Goal: Check status: Check status

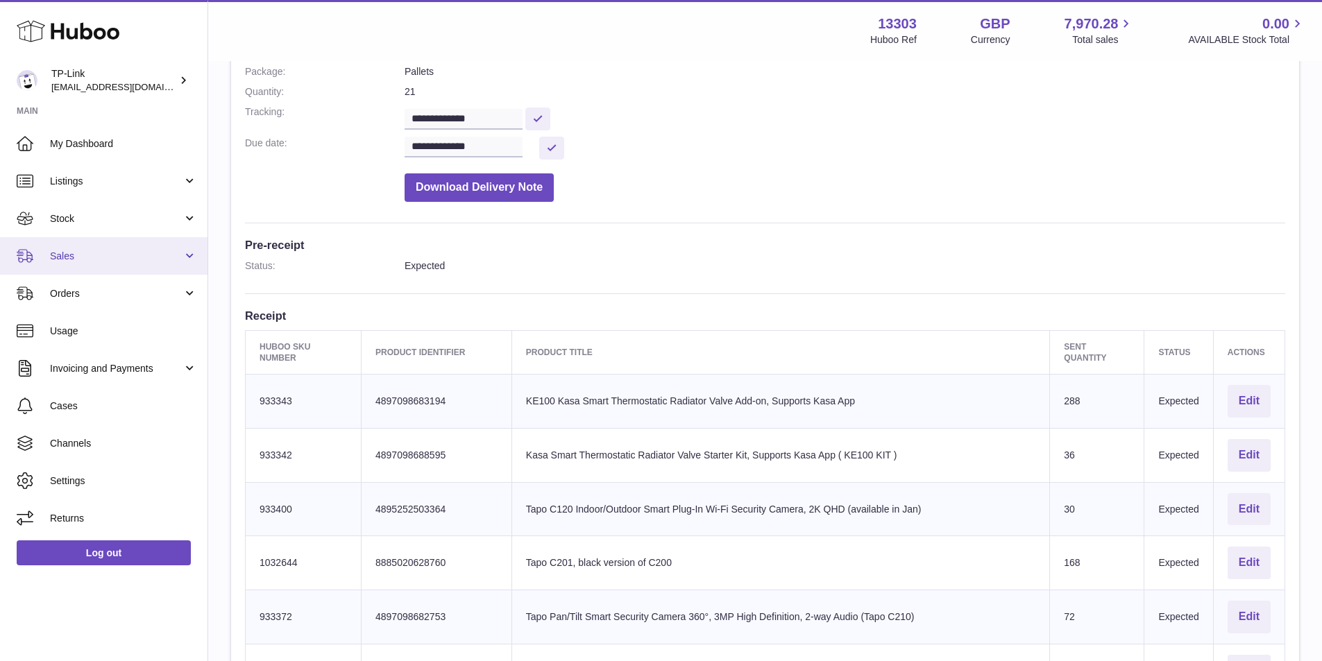
click at [103, 264] on link "Sales" at bounding box center [104, 255] width 208 height 37
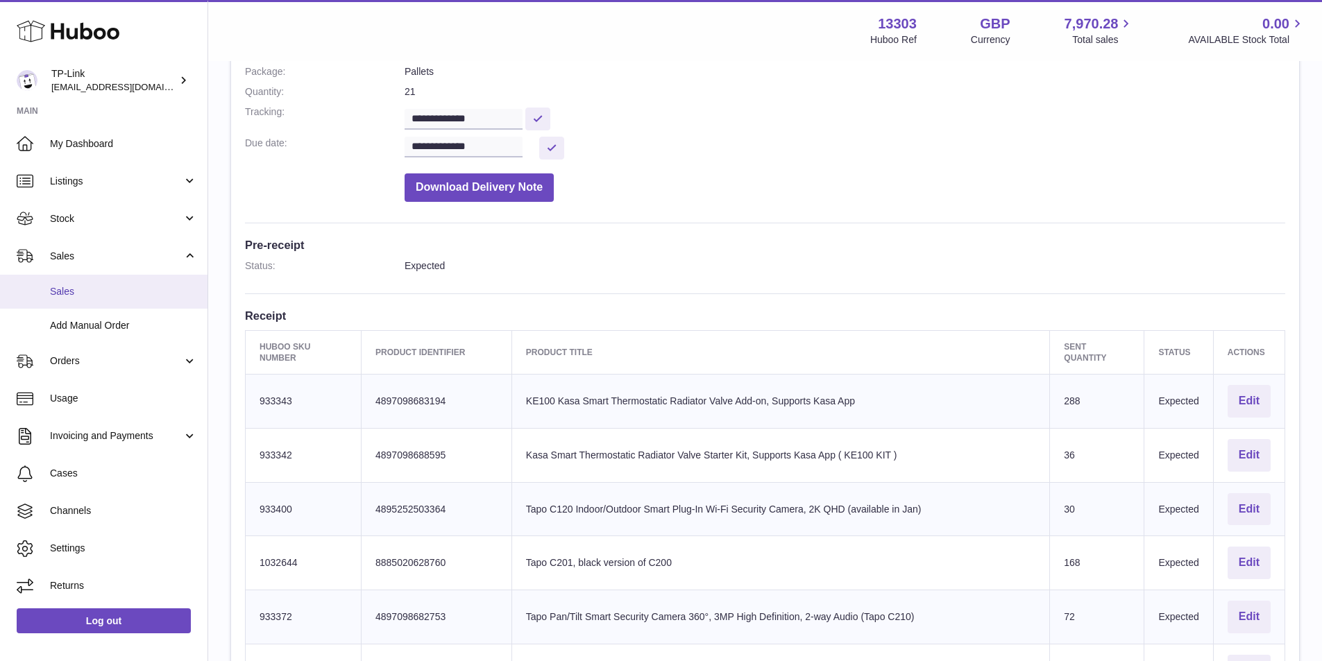
click at [104, 301] on link "Sales" at bounding box center [104, 292] width 208 height 34
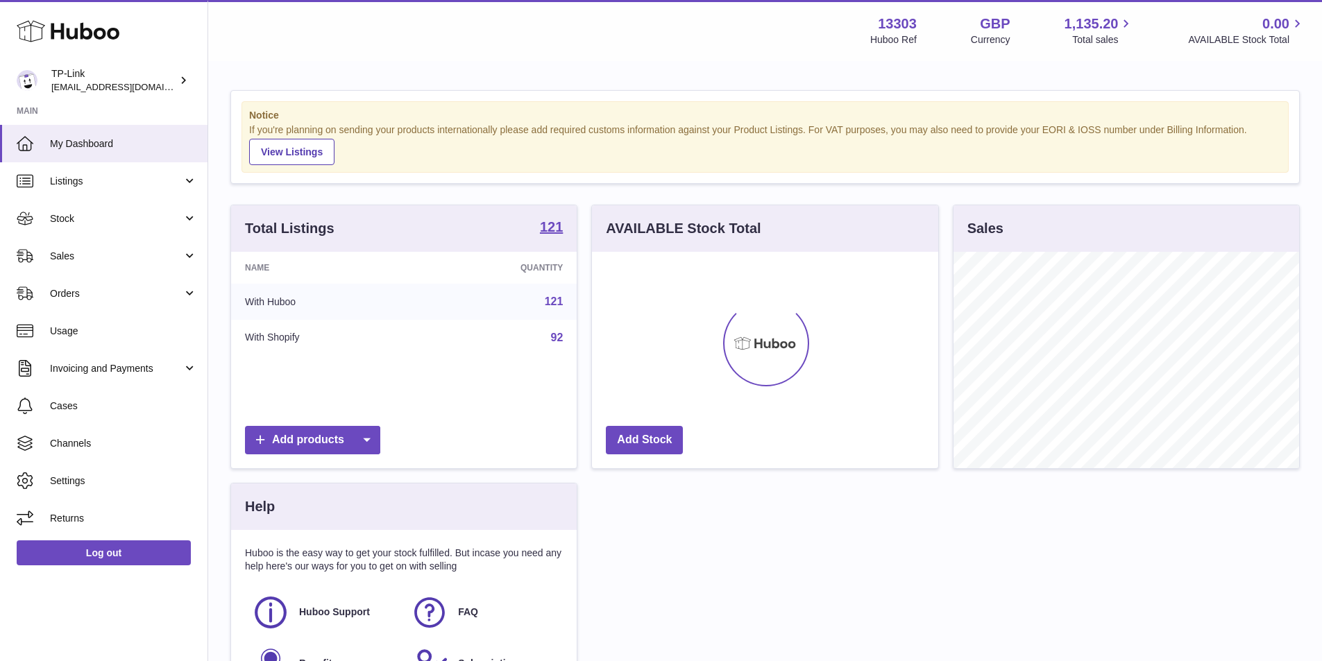
scroll to position [217, 346]
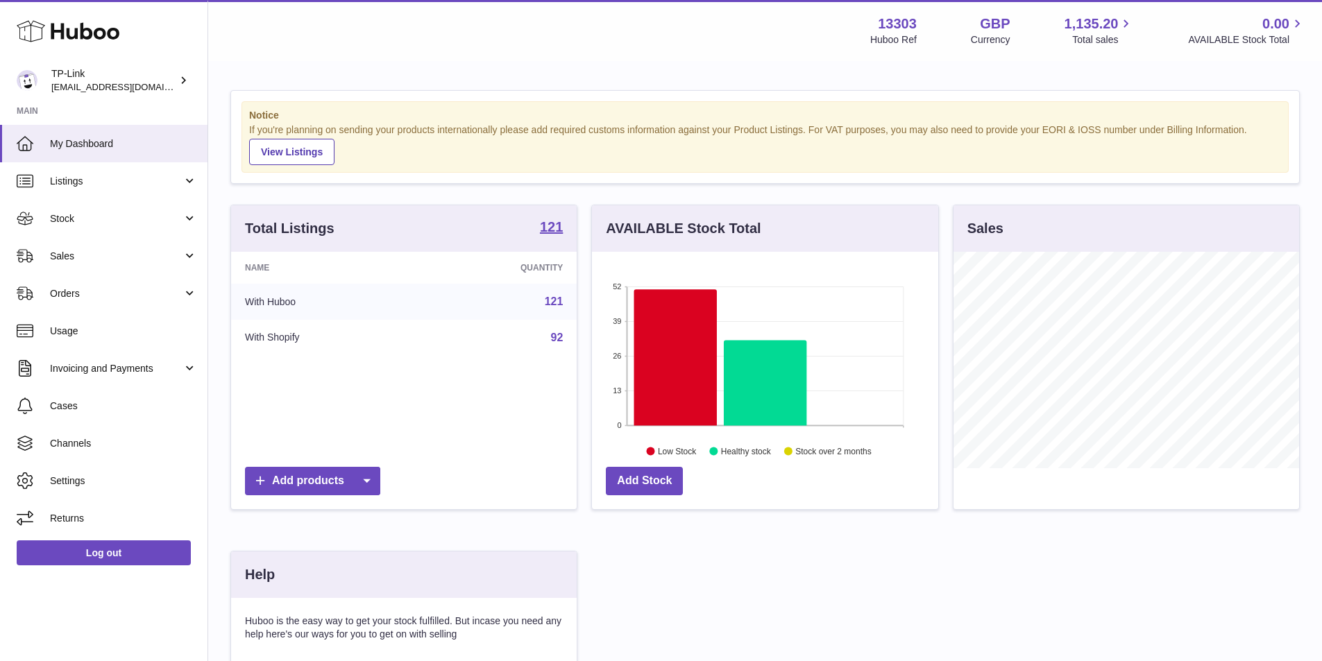
click at [723, 588] on div "Total Listings 121 Name Quantity With Huboo 121 With Shopify 92 Add products AV…" at bounding box center [766, 497] width 1084 height 584
click at [112, 264] on link "Sales" at bounding box center [104, 255] width 208 height 37
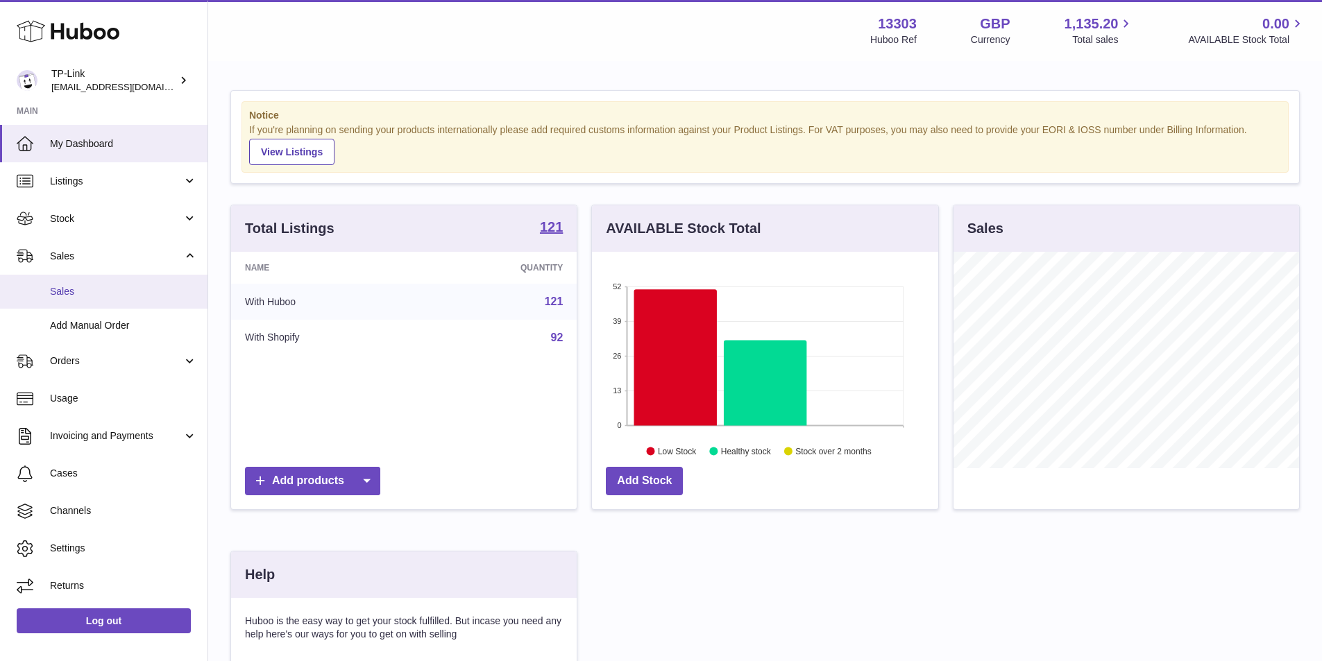
click at [71, 305] on link "Sales" at bounding box center [104, 292] width 208 height 34
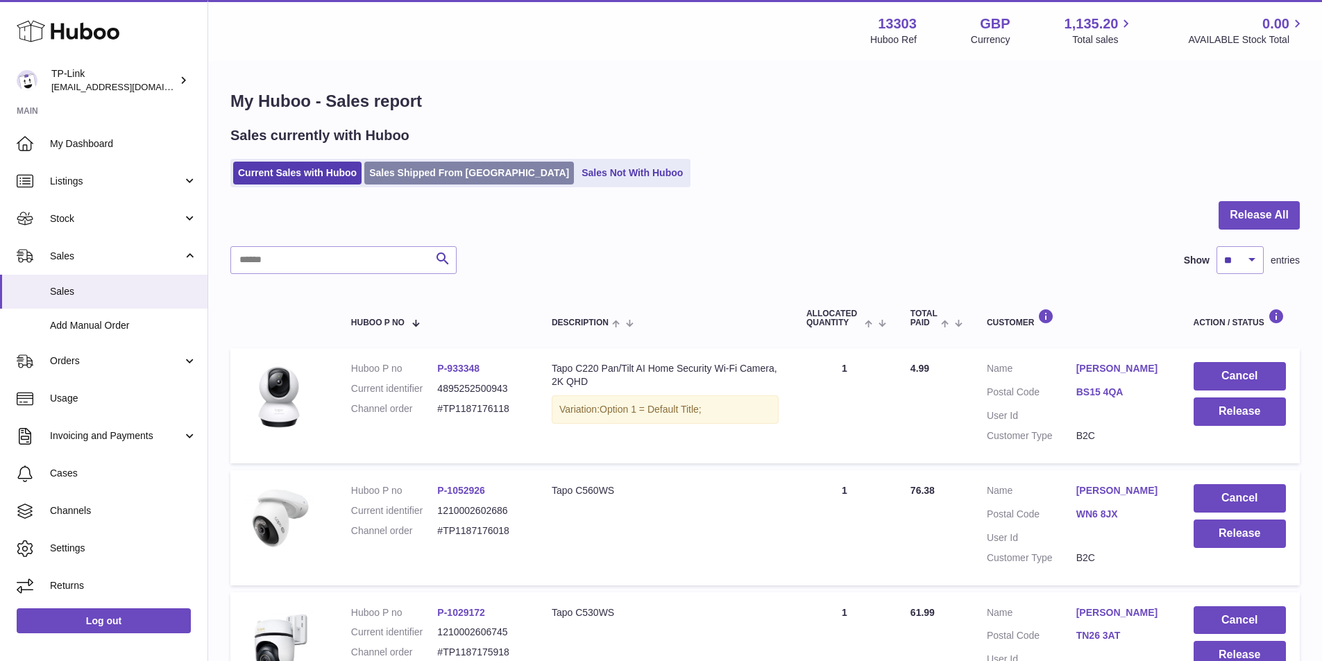
click at [426, 170] on link "Sales Shipped From [GEOGRAPHIC_DATA]" at bounding box center [469, 173] width 210 height 23
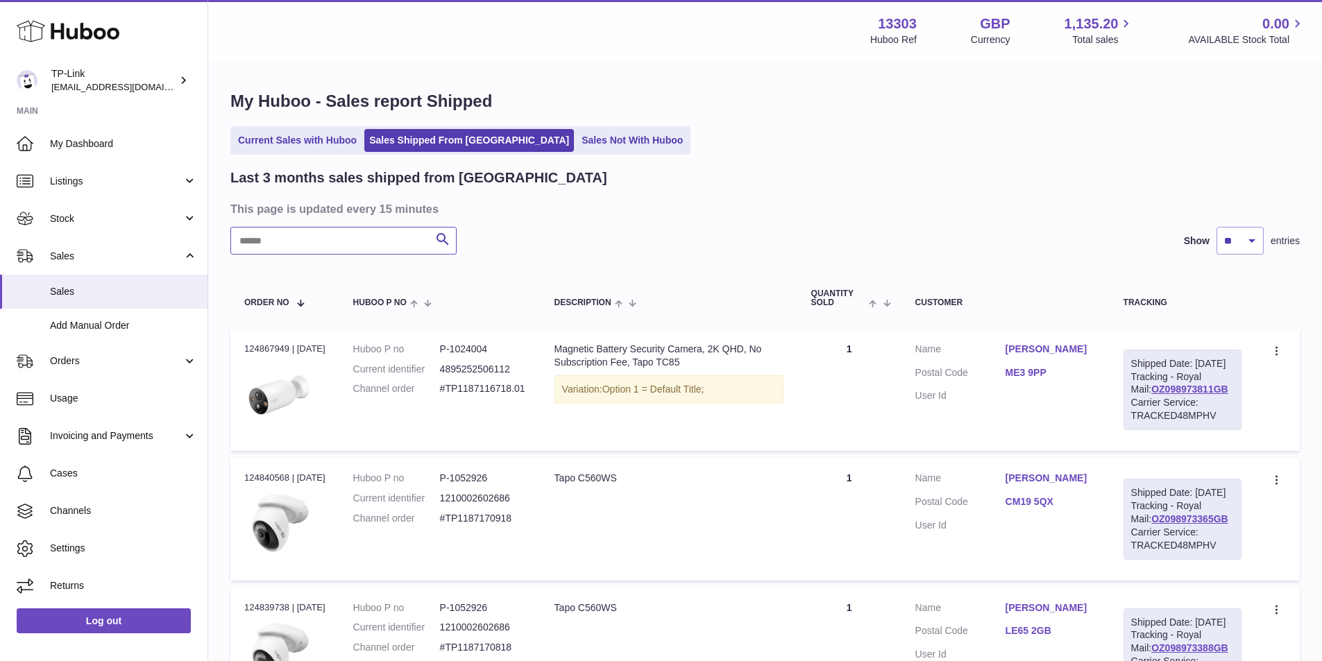
click at [316, 245] on input "text" at bounding box center [343, 241] width 226 height 28
paste input "**********"
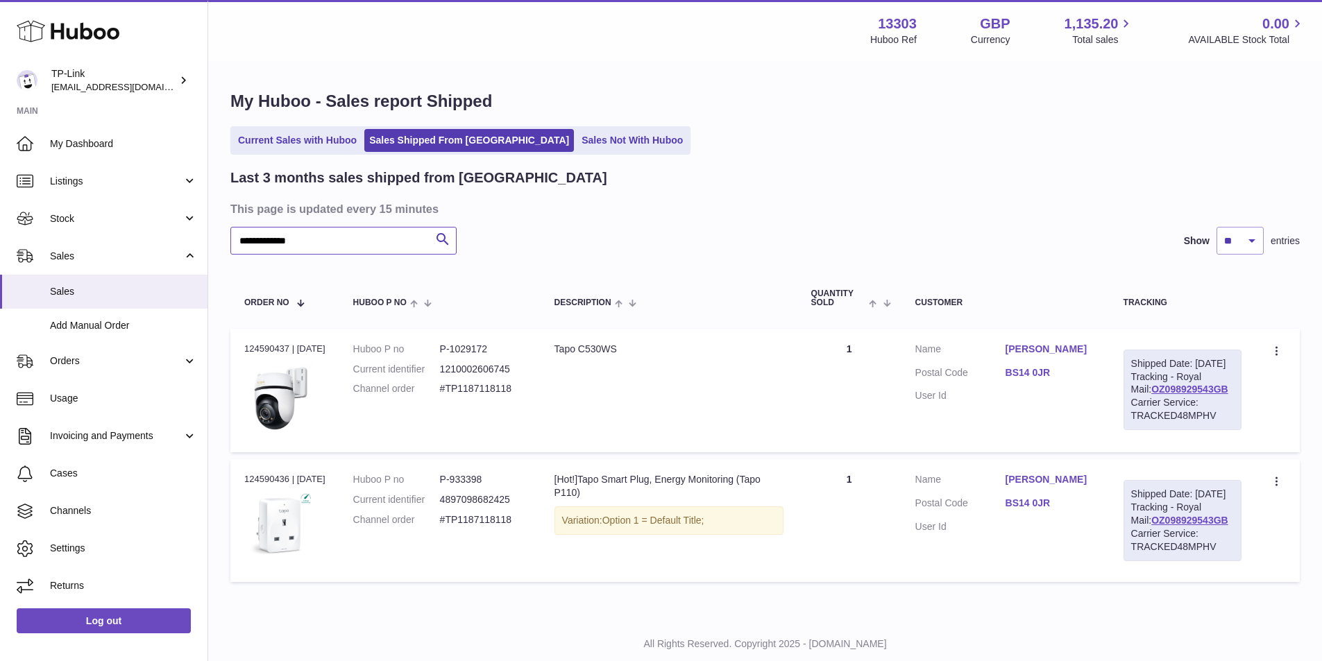
scroll to position [62, 0]
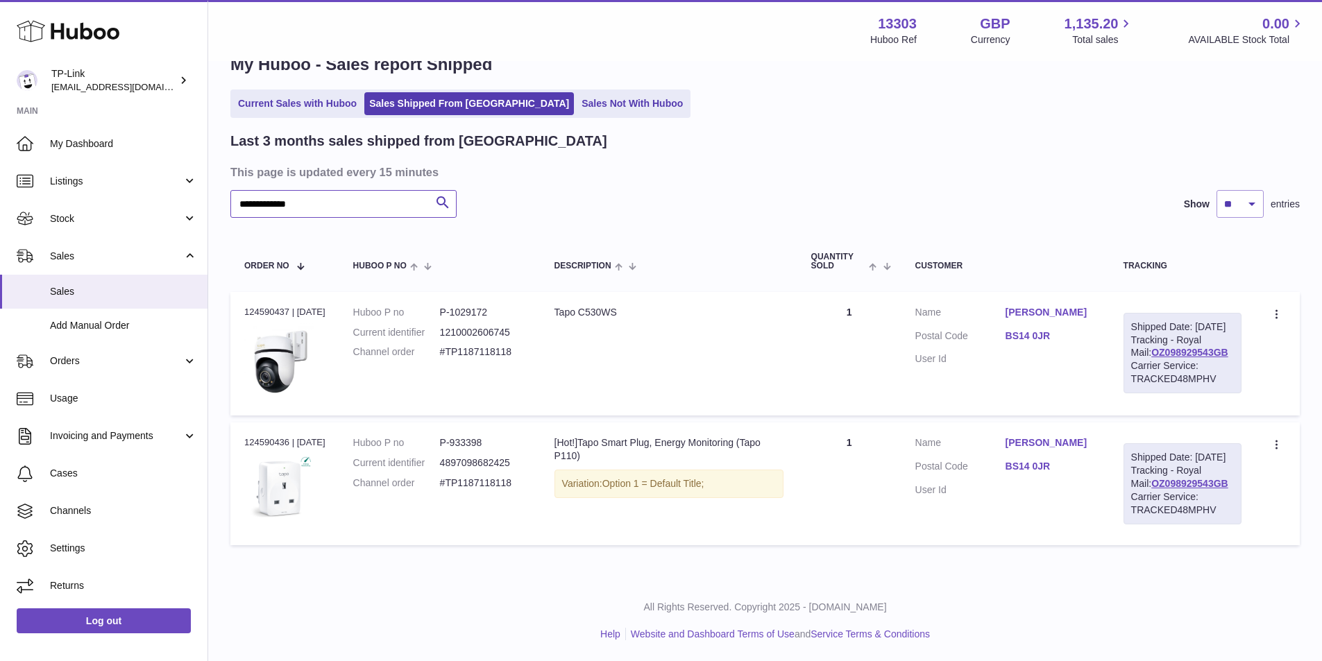
type input "**********"
